Goal: Navigation & Orientation: Find specific page/section

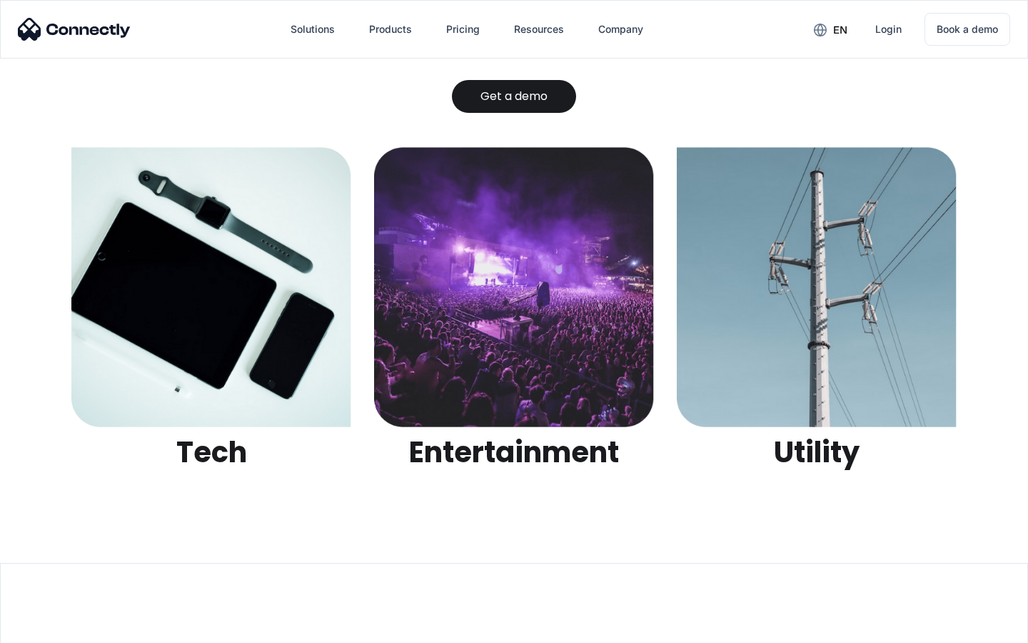
scroll to position [4505, 0]
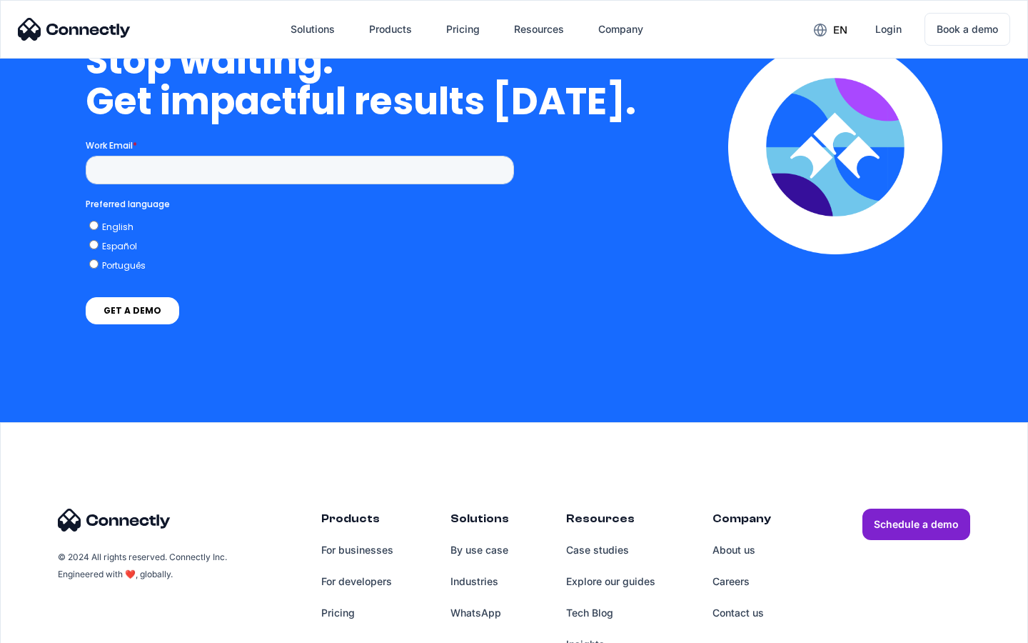
scroll to position [3623, 0]
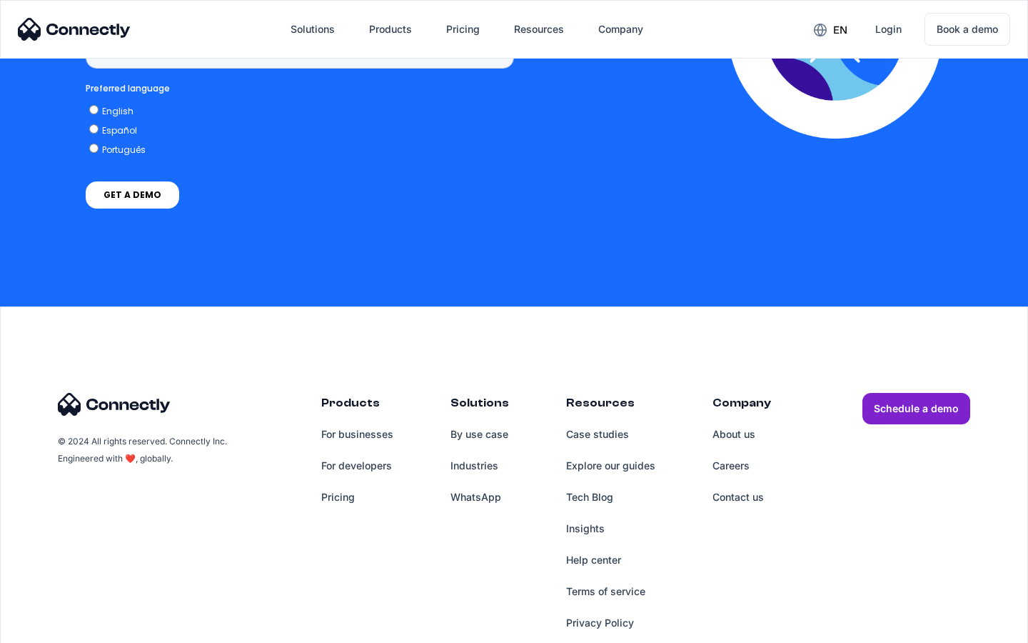
scroll to position [1070, 0]
